Goal: Find specific page/section

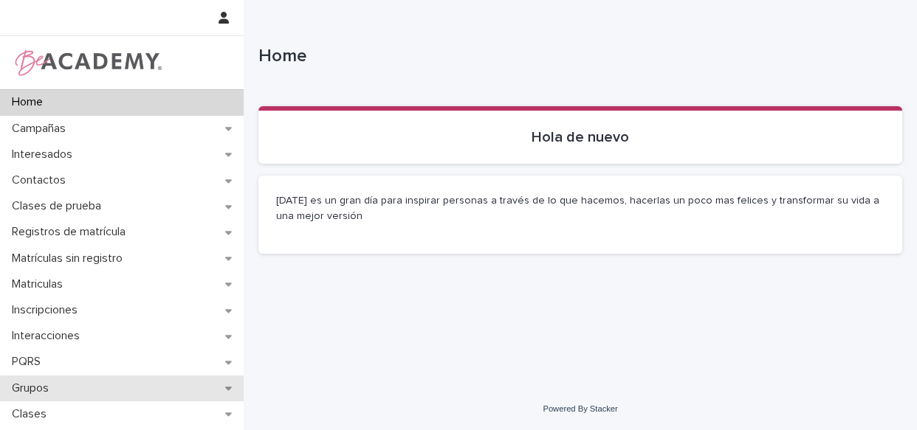
click at [67, 390] on div "Grupos" at bounding box center [122, 389] width 244 height 26
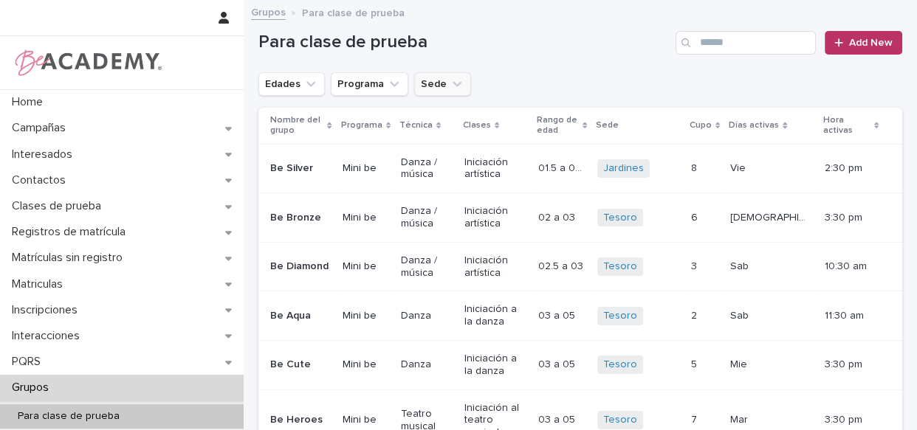
click at [432, 82] on button "Sede" at bounding box center [442, 84] width 57 height 24
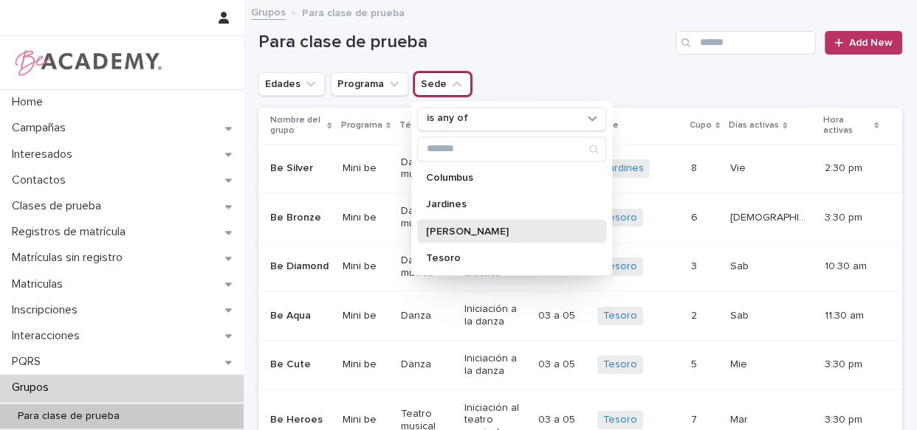
click at [456, 231] on p "[PERSON_NAME]" at bounding box center [504, 231] width 156 height 10
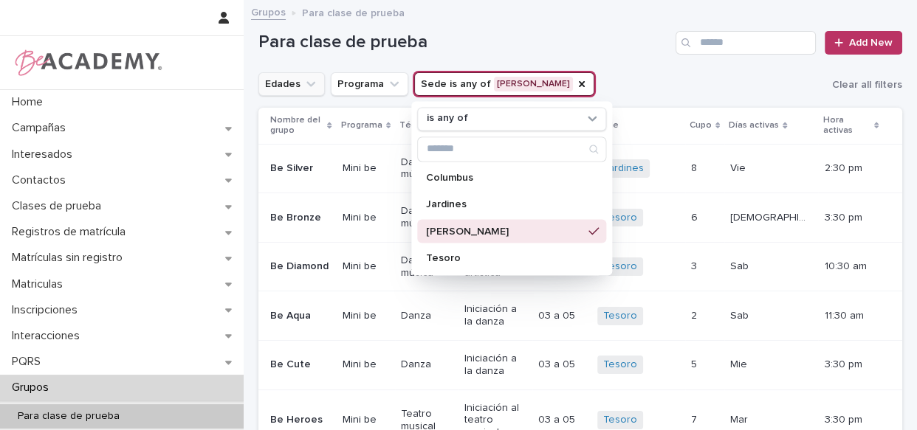
click at [283, 84] on button "Edades" at bounding box center [291, 84] width 66 height 24
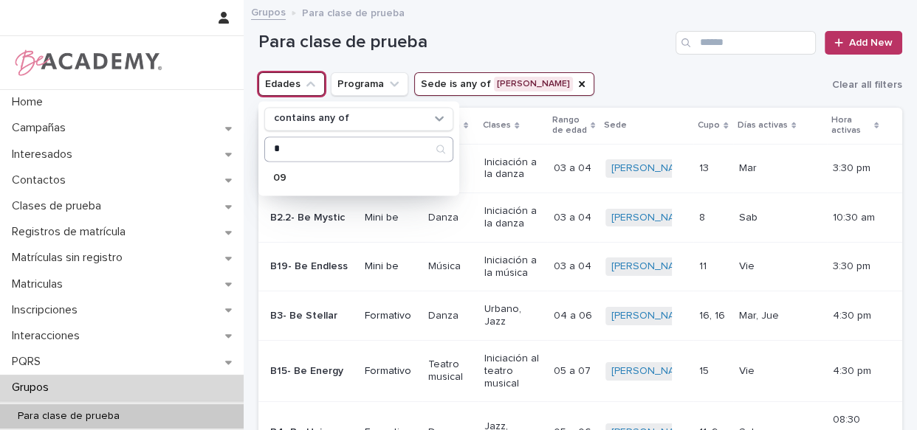
type input "*"
click at [317, 146] on input "*" at bounding box center [358, 149] width 187 height 24
click at [304, 181] on p "09" at bounding box center [351, 178] width 156 height 10
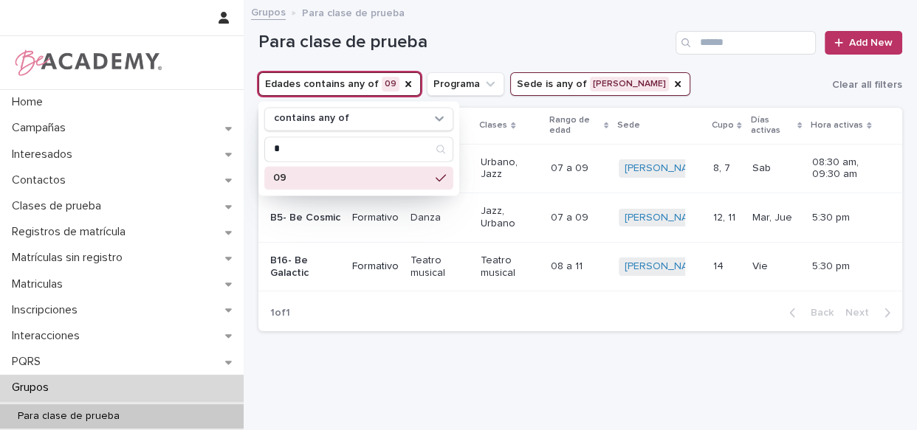
click at [520, 19] on div "Grupos Para clase de prueba" at bounding box center [580, 13] width 673 height 21
